Goal: Connect with others: Connect with other users

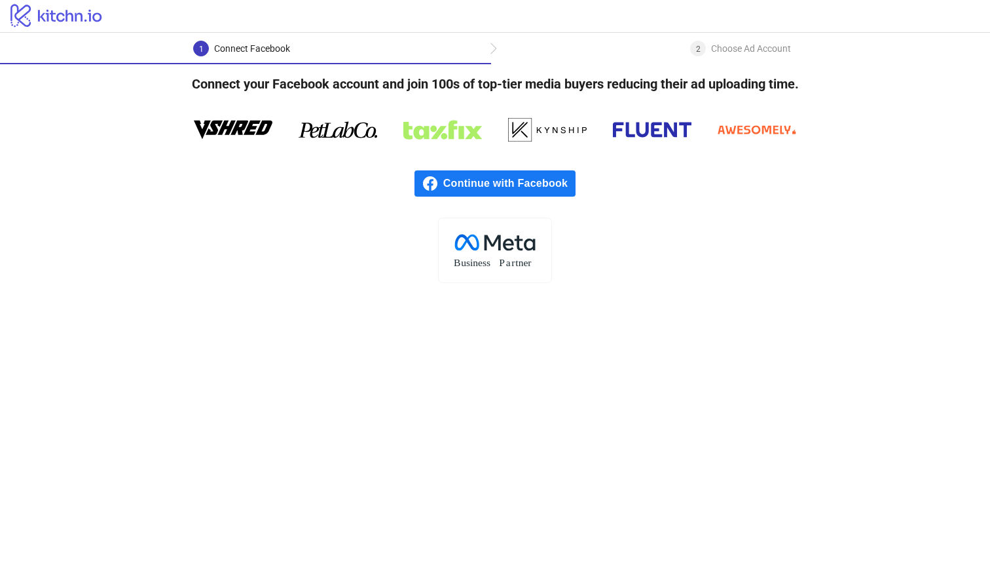
click at [502, 185] on span "Continue with Facebook" at bounding box center [509, 183] width 132 height 26
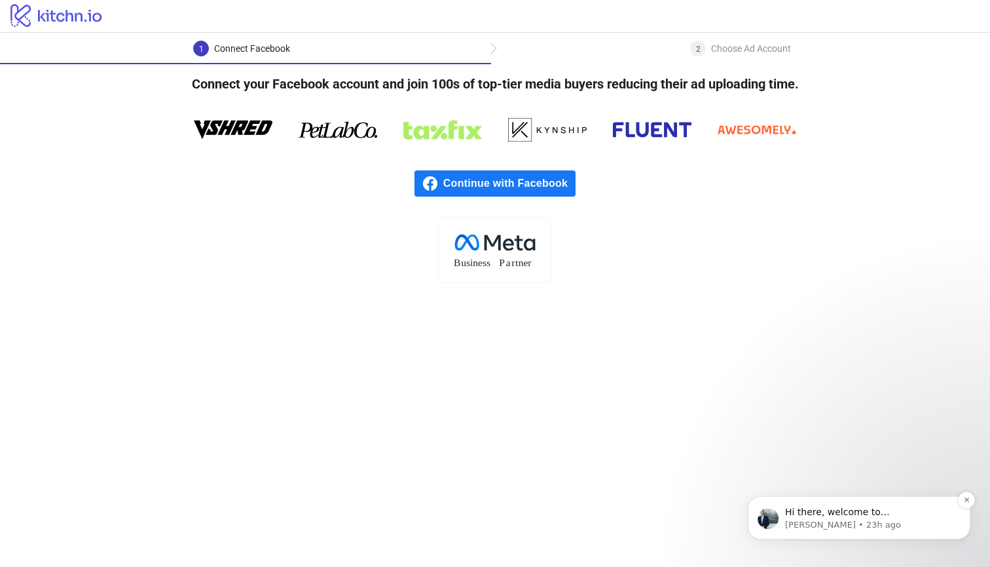
click at [836, 523] on p "James • 23h ago" at bounding box center [869, 525] width 169 height 12
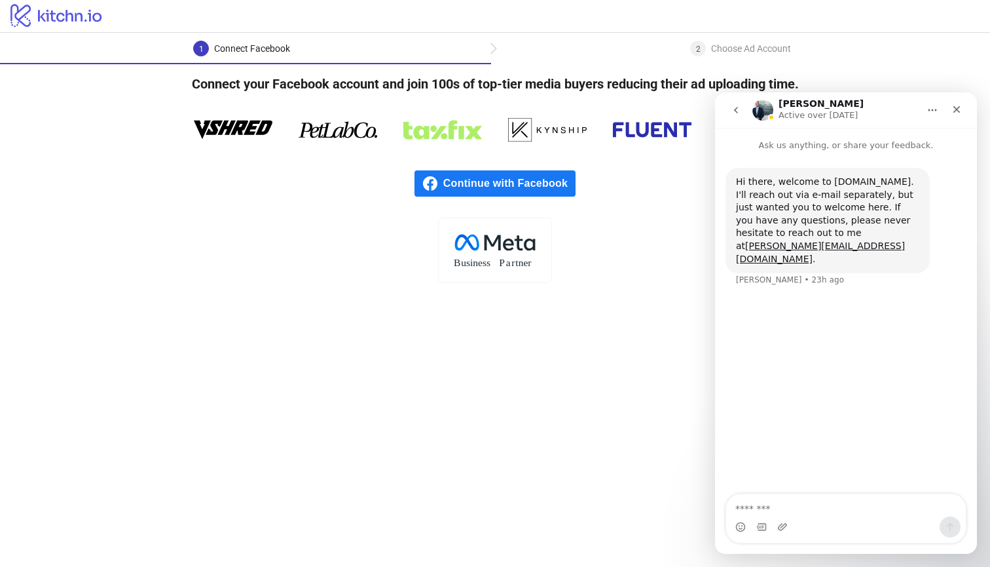
click at [937, 111] on icon "Home" at bounding box center [932, 110] width 10 height 10
click at [939, 208] on div "Hi there, welcome to Kitchn.io. I'll reach out via e-mail separately, but just …" at bounding box center [846, 235] width 241 height 134
click at [738, 110] on icon "go back" at bounding box center [736, 110] width 10 height 10
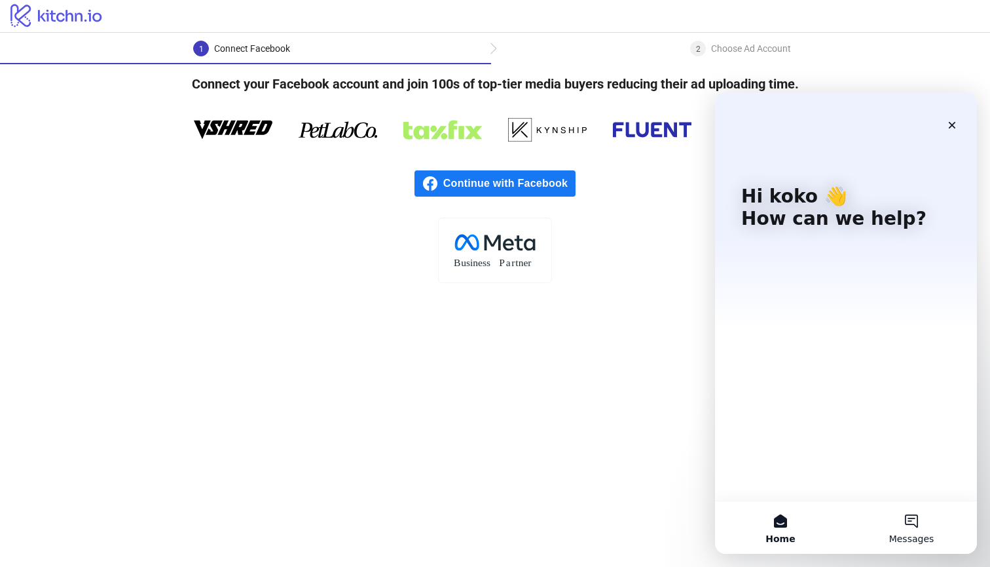
click at [891, 521] on button "Messages" at bounding box center [911, 527] width 131 height 52
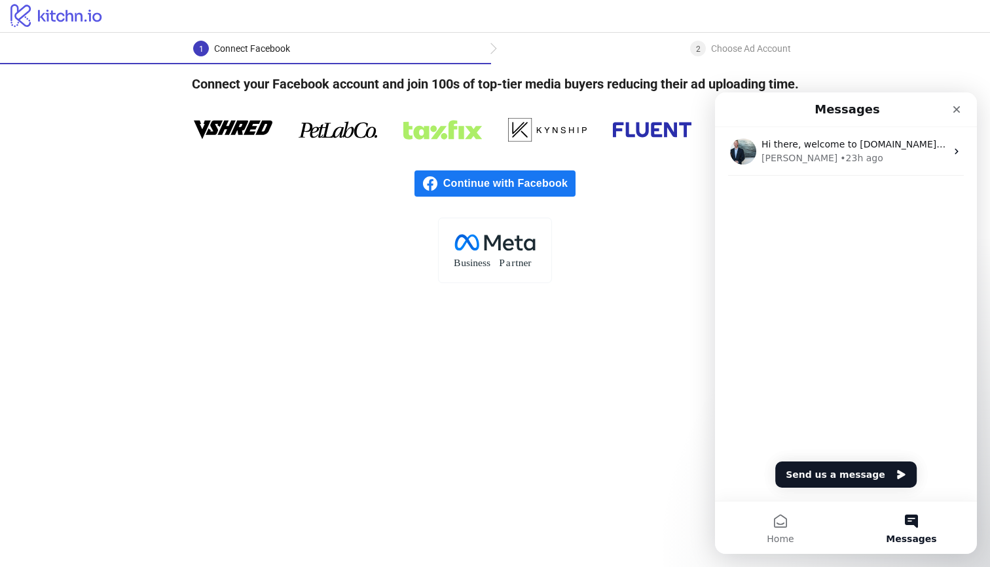
click at [868, 117] on h1 "Messages" at bounding box center [847, 109] width 71 height 22
click at [911, 74] on div "Connect your Facebook account and join 100s of top-tier media buyers reducing t…" at bounding box center [495, 173] width 990 height 219
click at [844, 481] on button "Send us a message" at bounding box center [846, 474] width 141 height 26
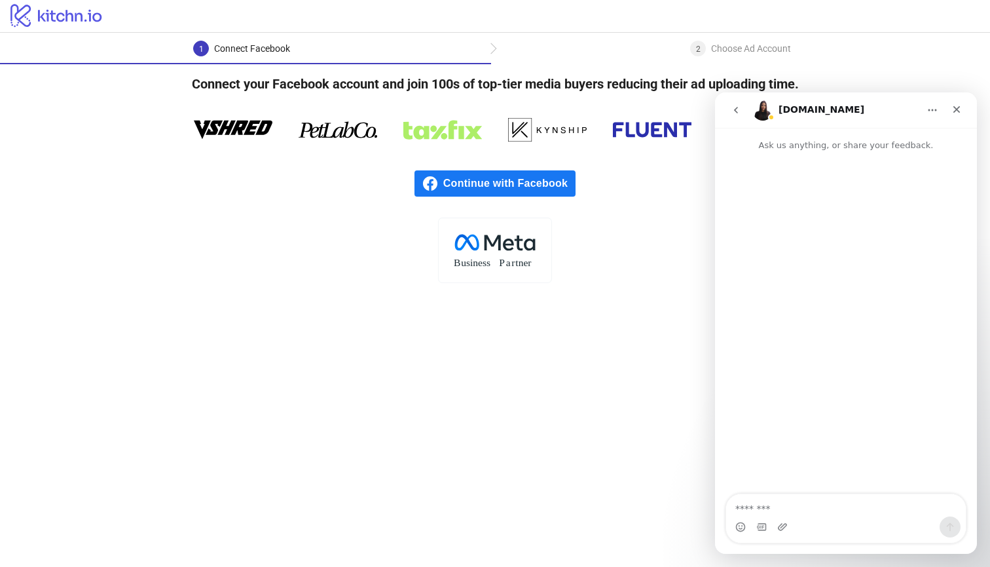
click at [739, 111] on icon "go back" at bounding box center [736, 110] width 10 height 10
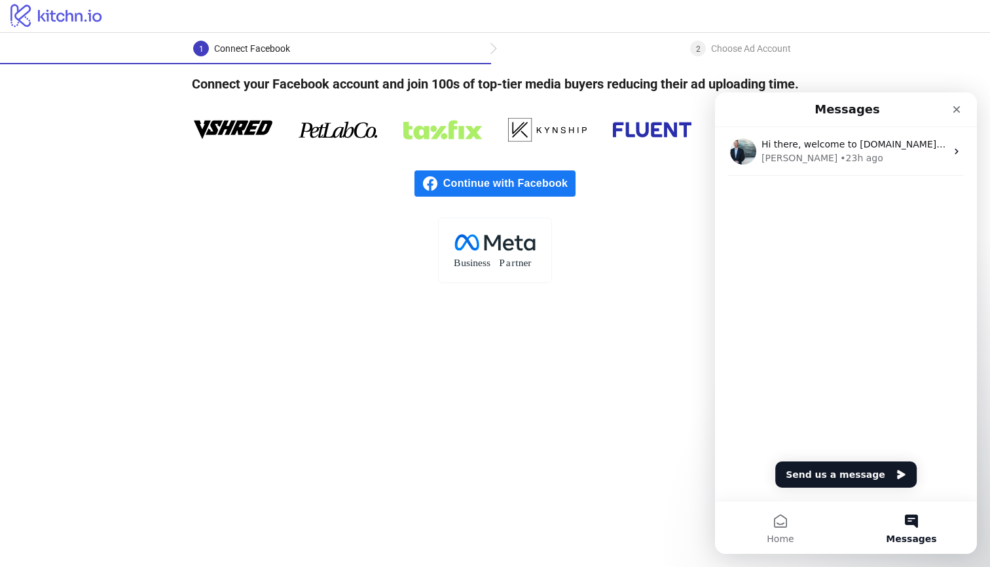
click at [629, 307] on main "1 Connect Facebook 2 Choose Ad Account Connect your Facebook account and join 1…" at bounding box center [495, 300] width 990 height 534
click at [757, 51] on div "Choose Ad Account" at bounding box center [751, 49] width 80 height 16
